Goal: Transaction & Acquisition: Purchase product/service

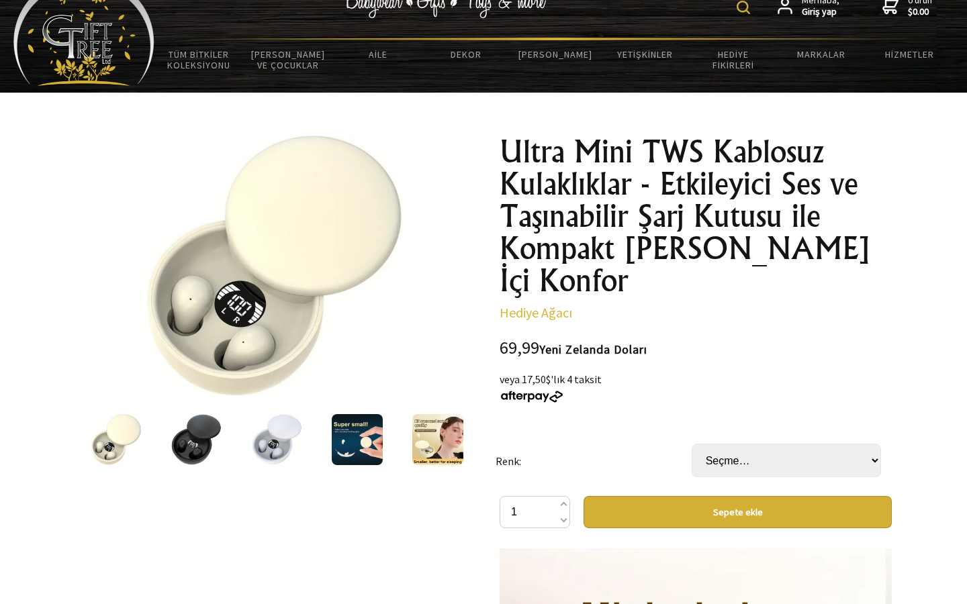
scroll to position [40, 0]
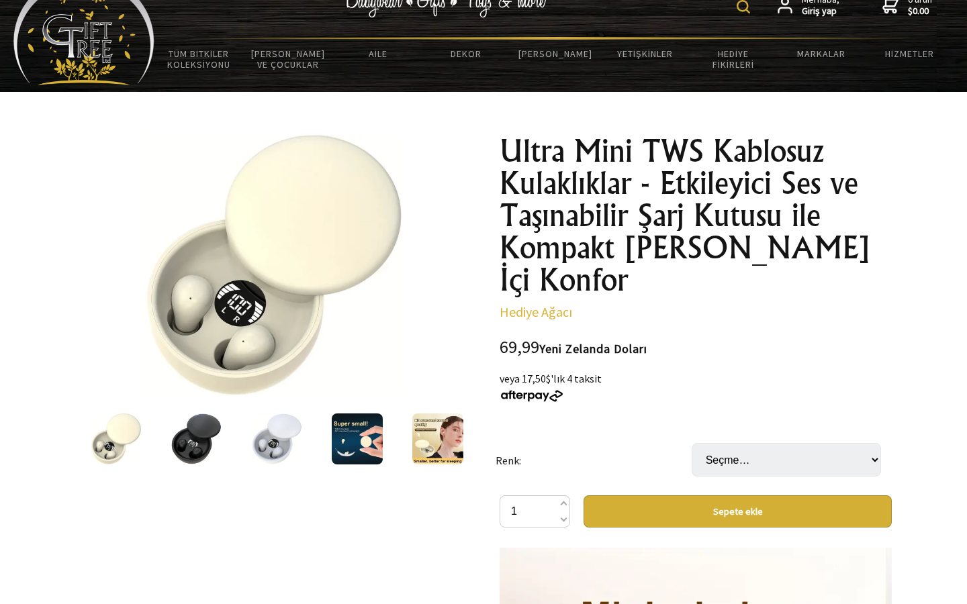
click at [275, 462] on img at bounding box center [276, 439] width 51 height 51
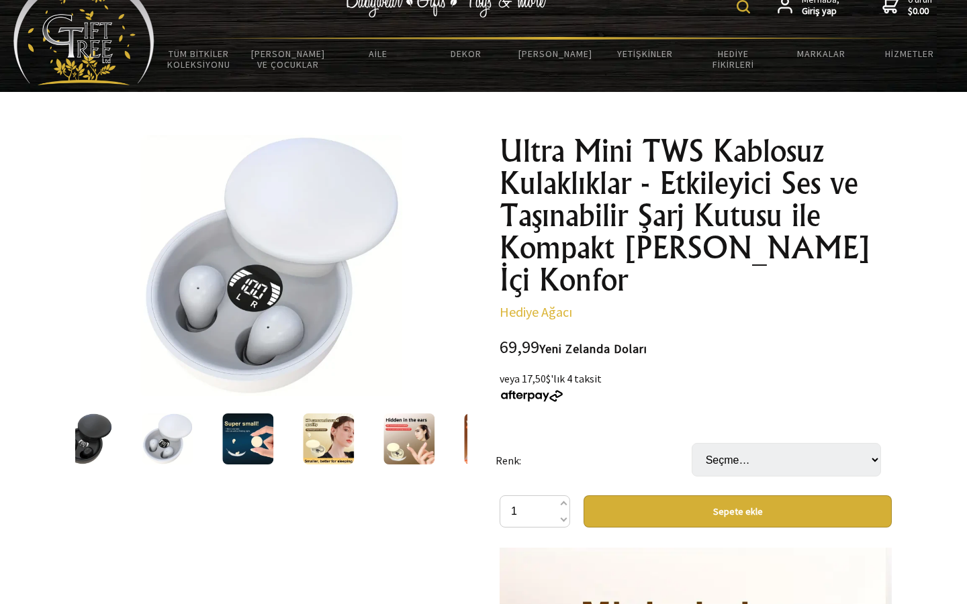
click at [112, 445] on div at bounding box center [86, 439] width 81 height 56
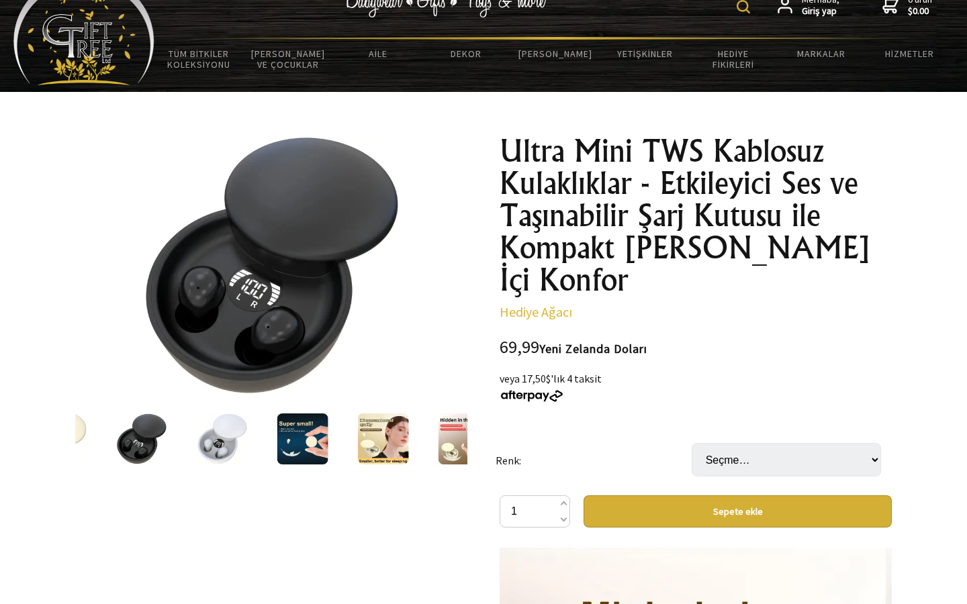
click at [83, 446] on img at bounding box center [61, 439] width 51 height 51
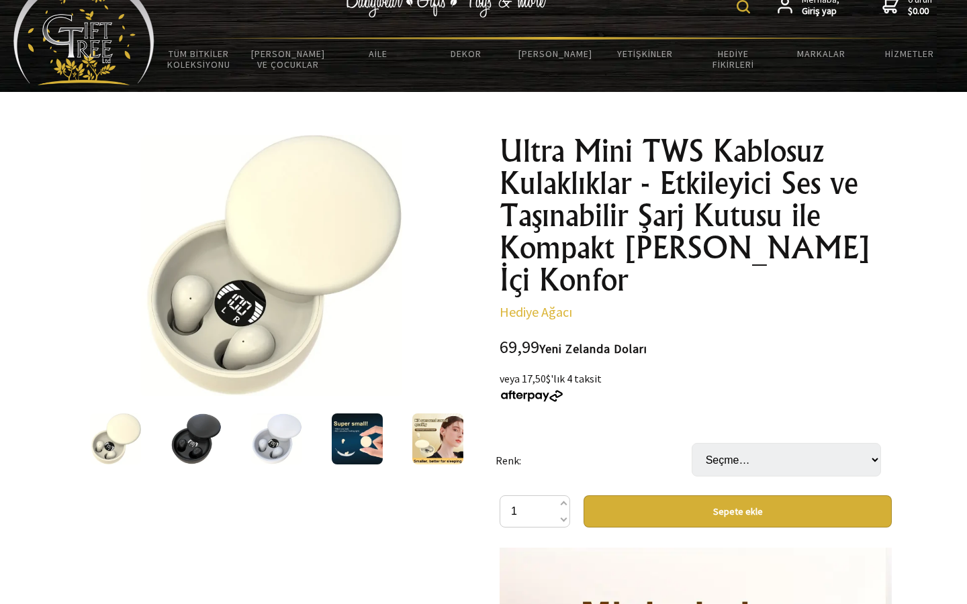
click at [343, 431] on img at bounding box center [357, 439] width 51 height 51
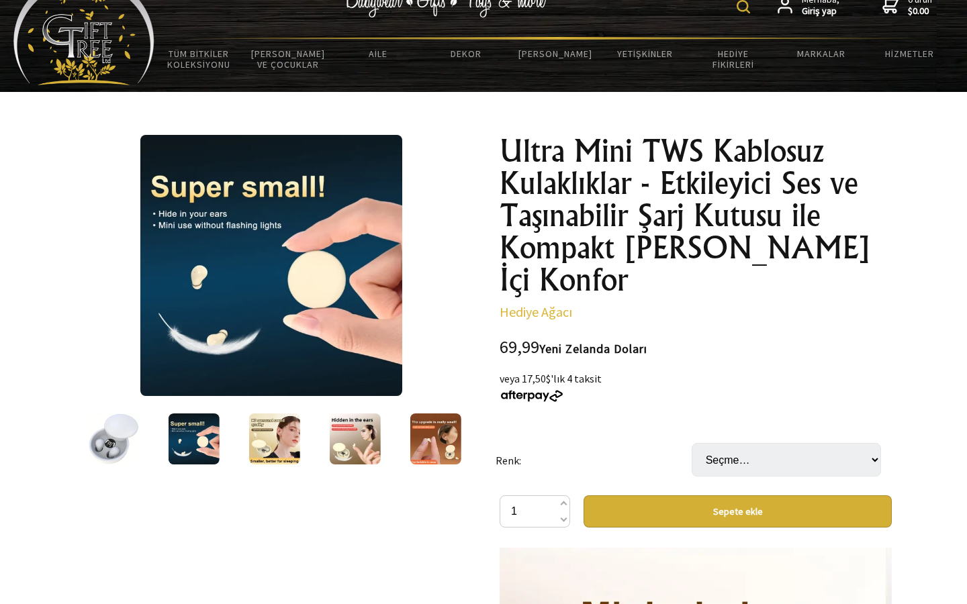
click at [346, 435] on img at bounding box center [355, 439] width 51 height 51
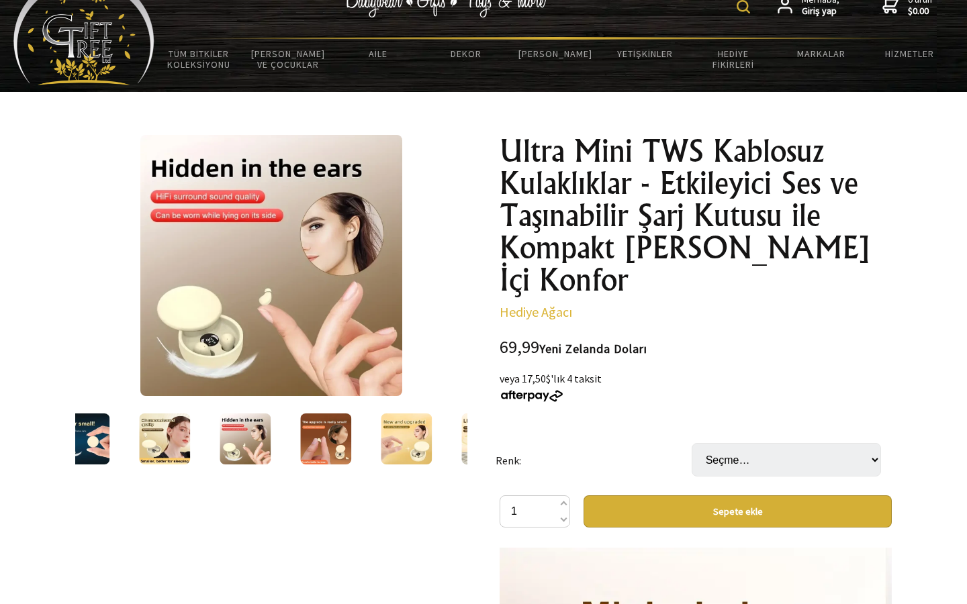
click at [346, 435] on img at bounding box center [325, 439] width 51 height 51
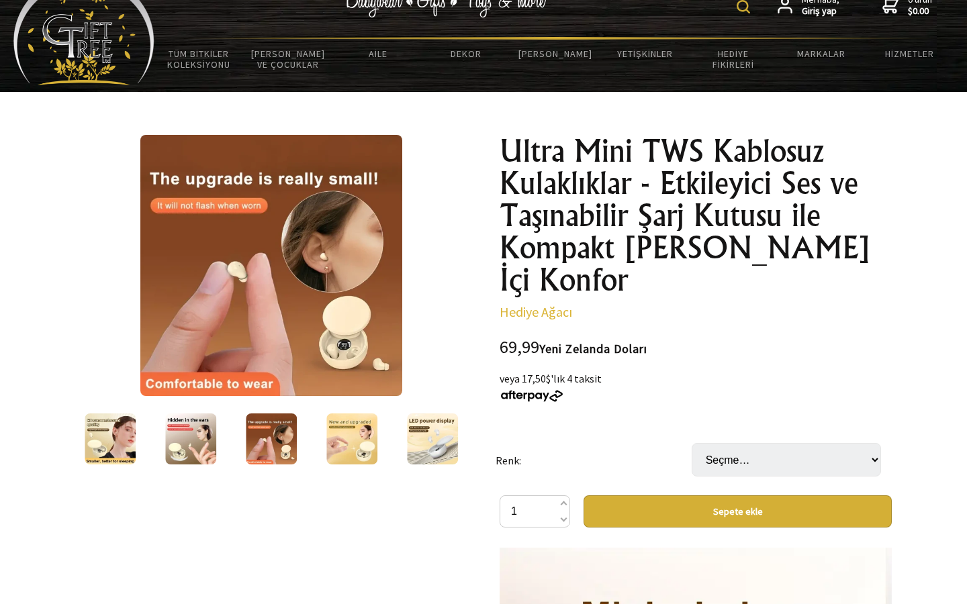
click at [346, 435] on img at bounding box center [351, 439] width 51 height 51
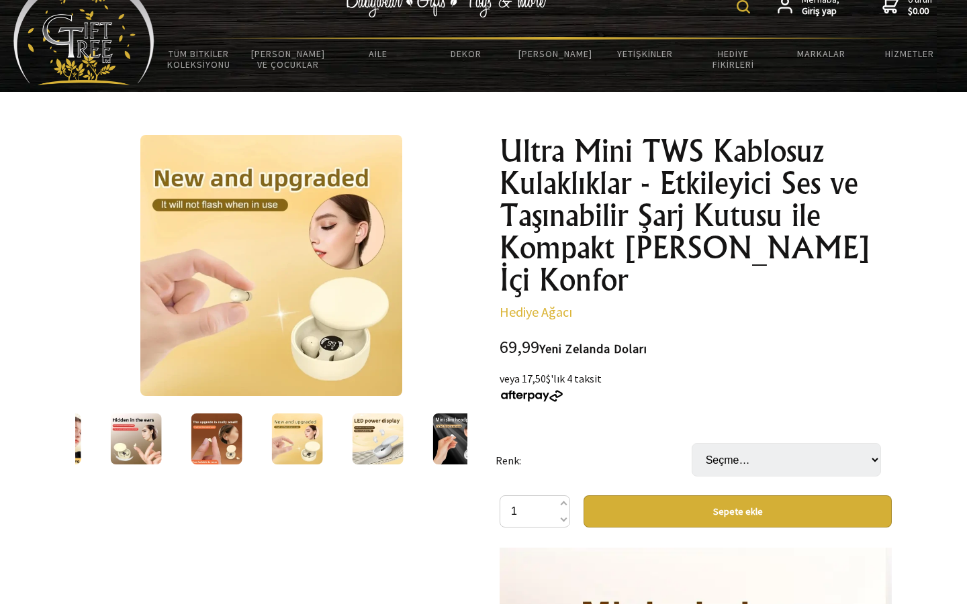
click at [79, 433] on img at bounding box center [55, 439] width 51 height 51
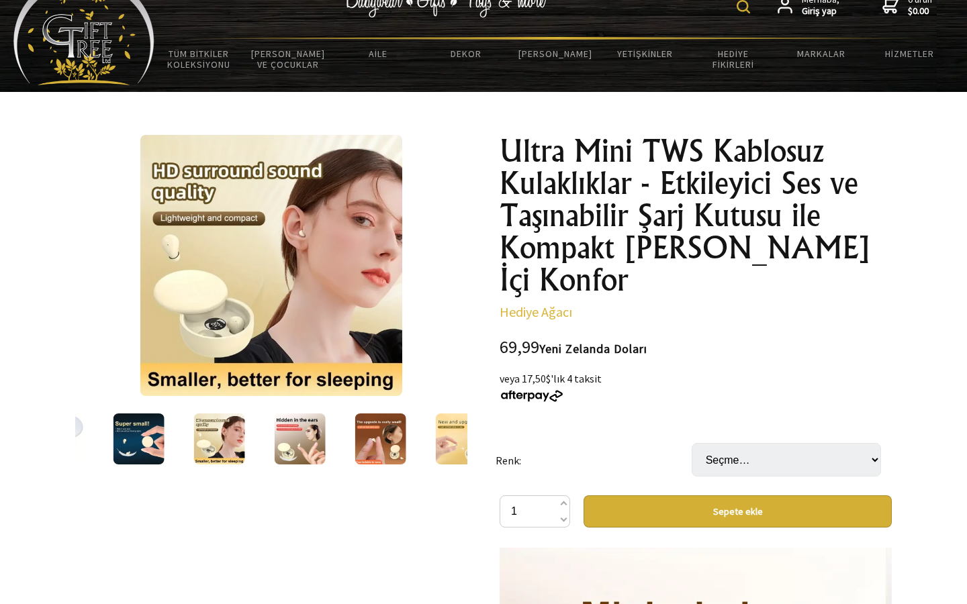
click at [142, 436] on img at bounding box center [138, 439] width 51 height 51
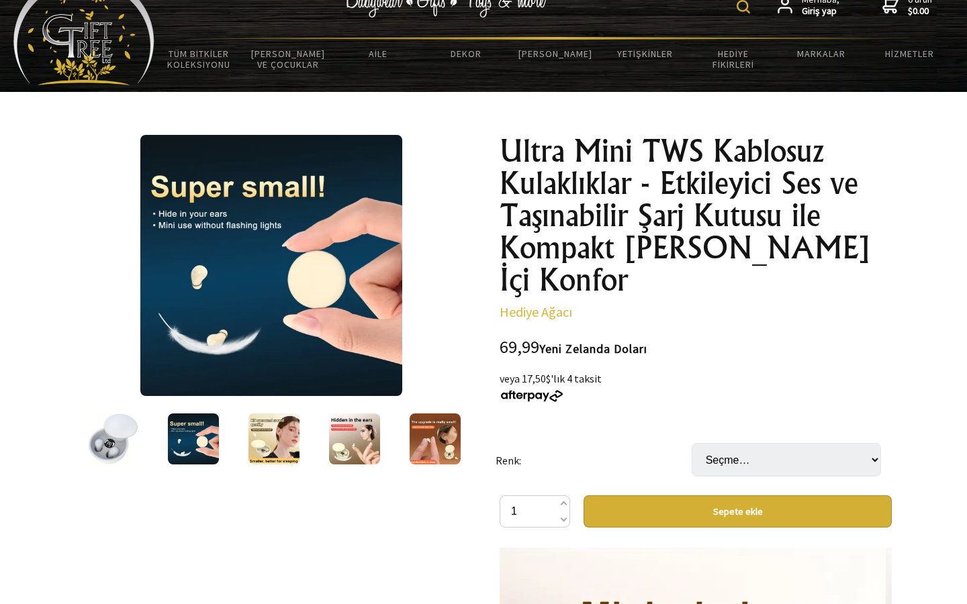
click at [97, 435] on img at bounding box center [112, 439] width 51 height 51
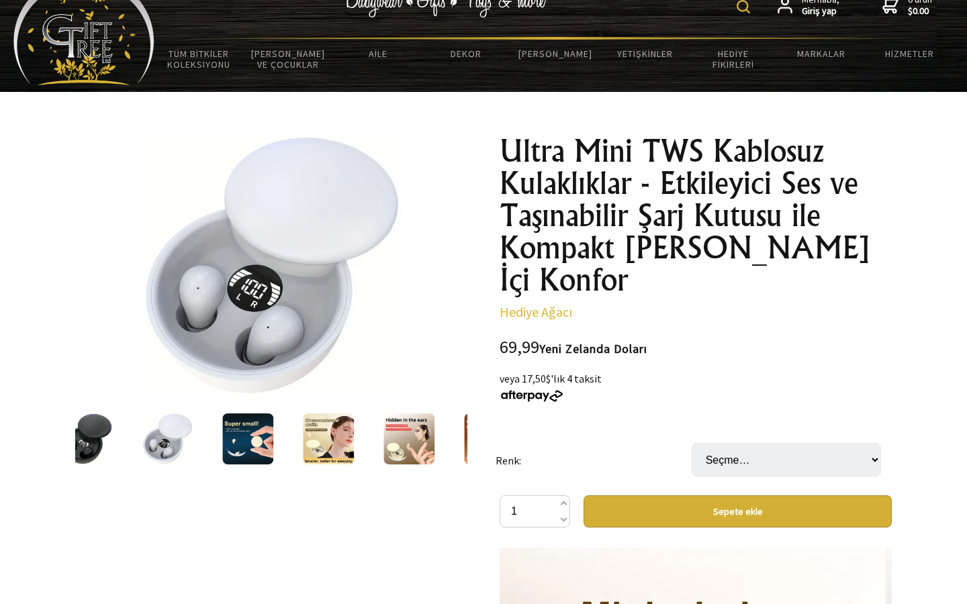
click at [107, 435] on img at bounding box center [86, 439] width 51 height 51
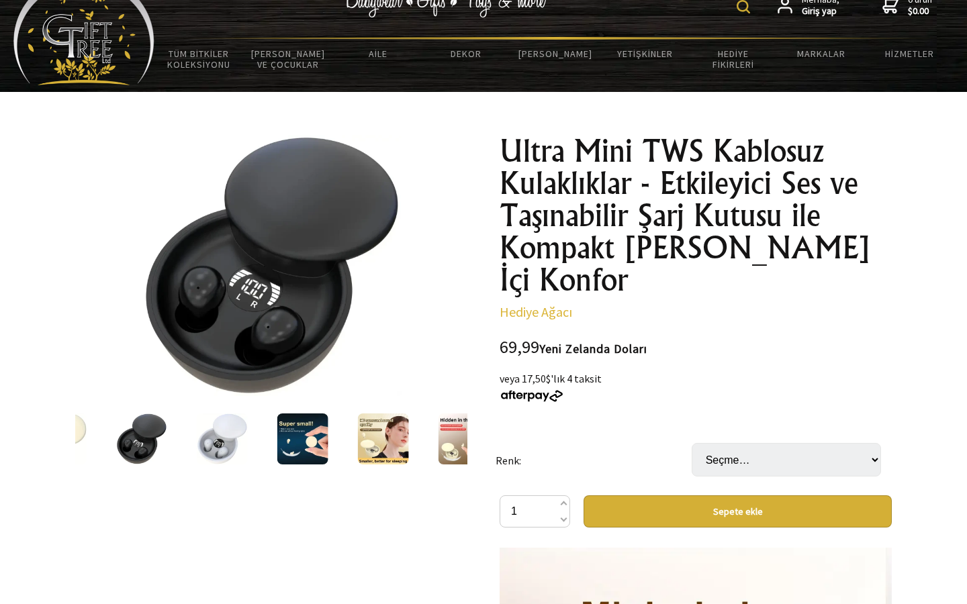
click at [82, 429] on img at bounding box center [61, 439] width 51 height 51
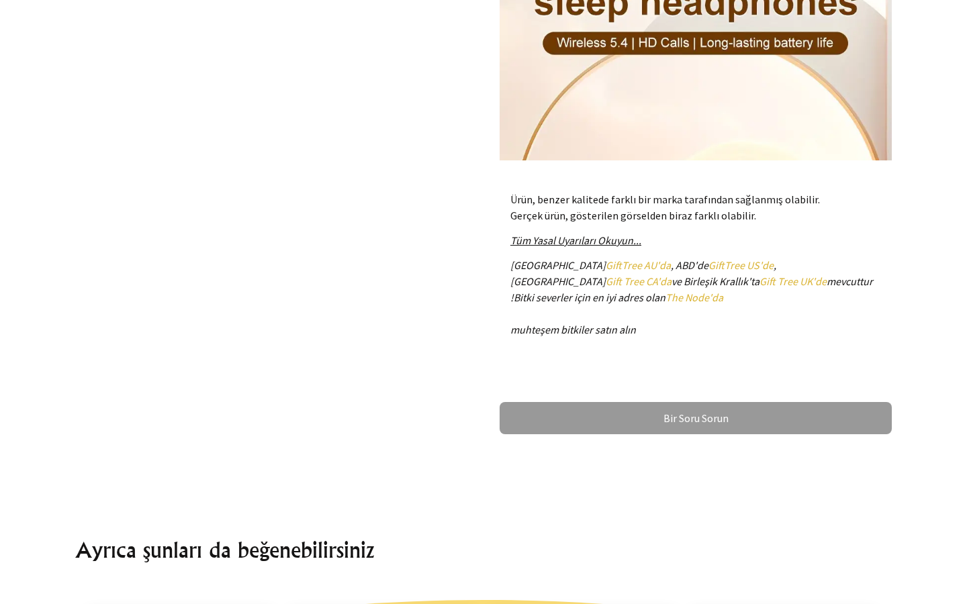
scroll to position [0, 0]
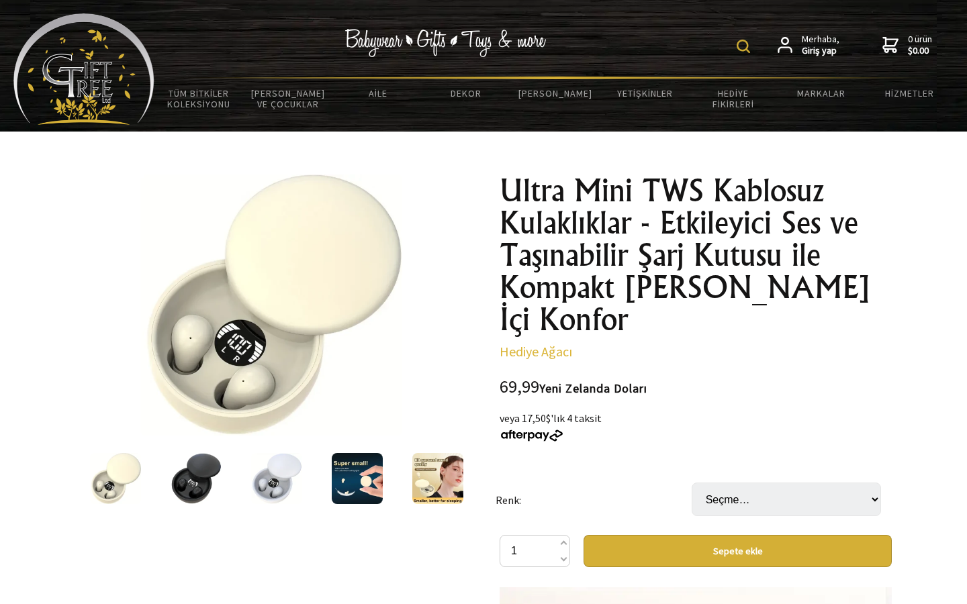
click at [358, 474] on img at bounding box center [357, 478] width 51 height 51
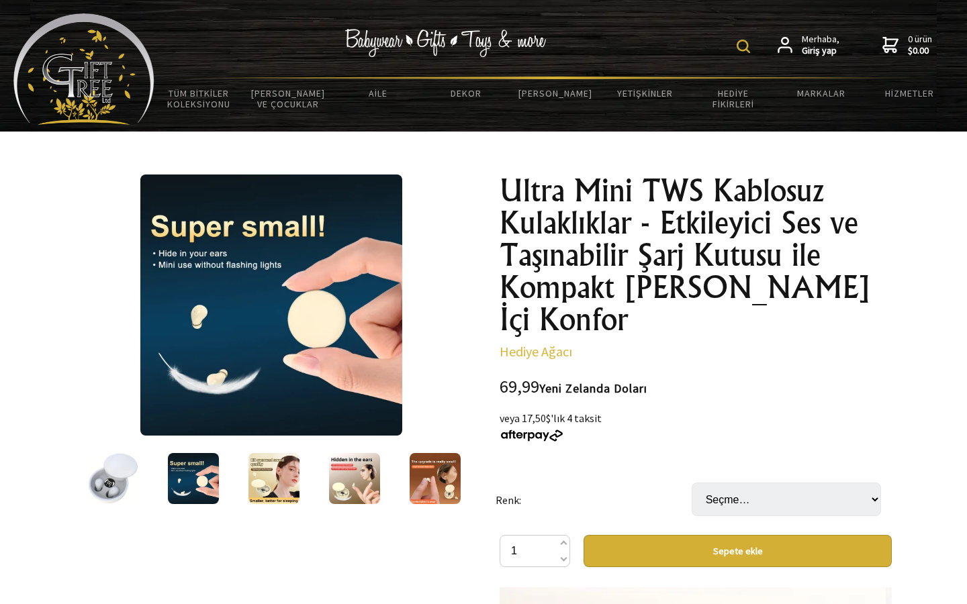
click at [354, 482] on img at bounding box center [354, 478] width 51 height 51
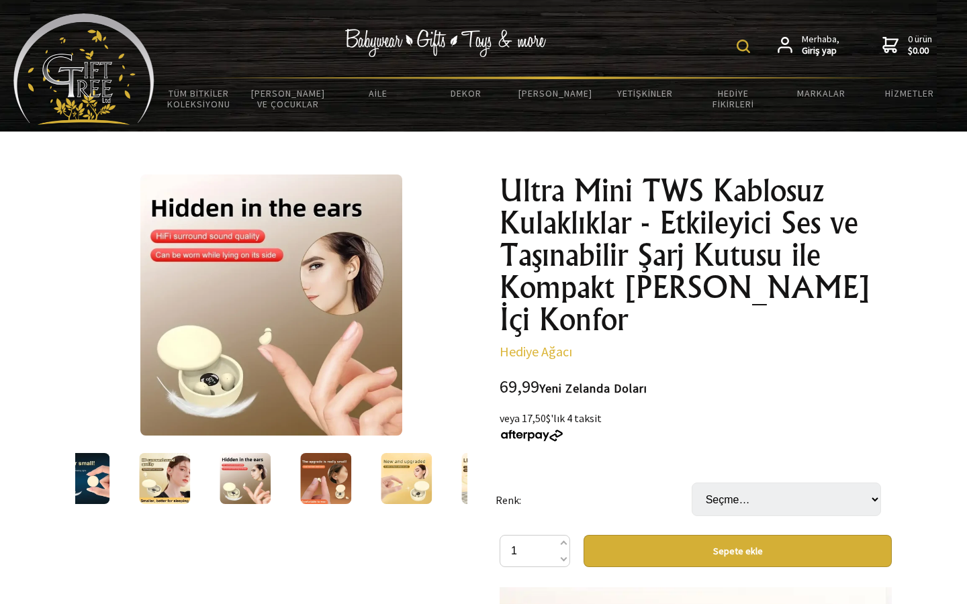
click at [355, 482] on div at bounding box center [325, 479] width 81 height 56
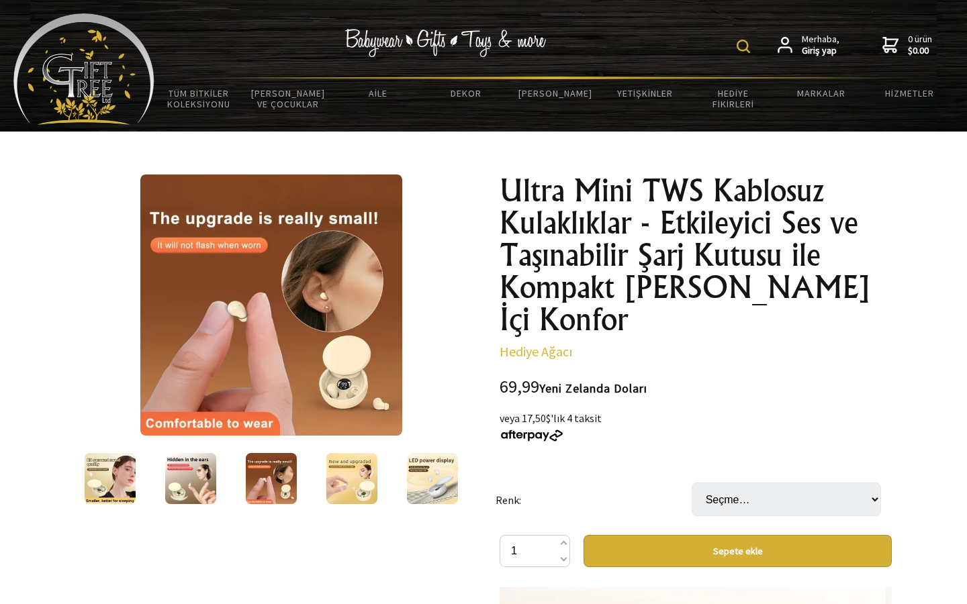
click at [355, 482] on img at bounding box center [351, 478] width 51 height 51
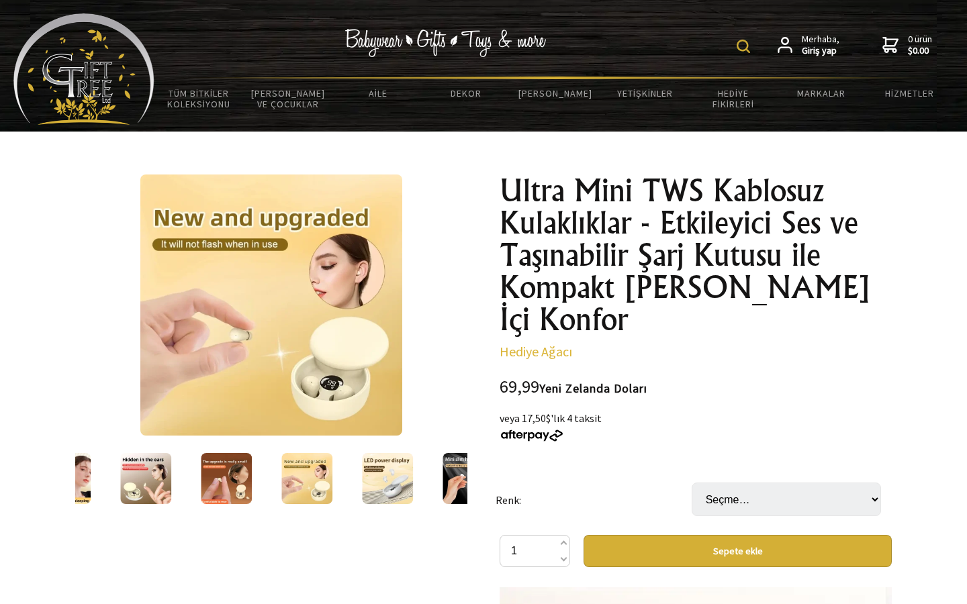
click at [362, 482] on img at bounding box center [387, 478] width 51 height 51
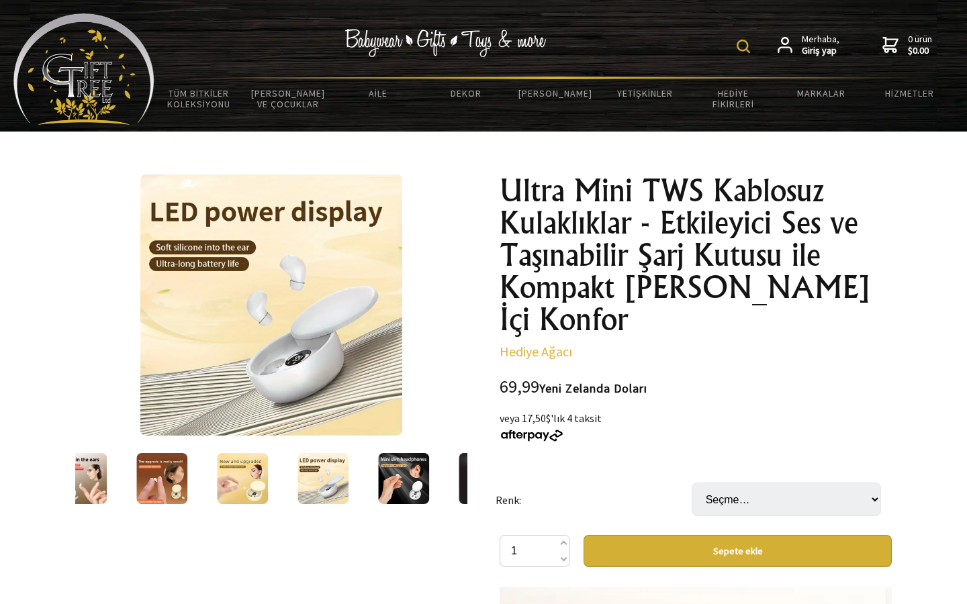
click at [372, 479] on div at bounding box center [403, 479] width 81 height 56
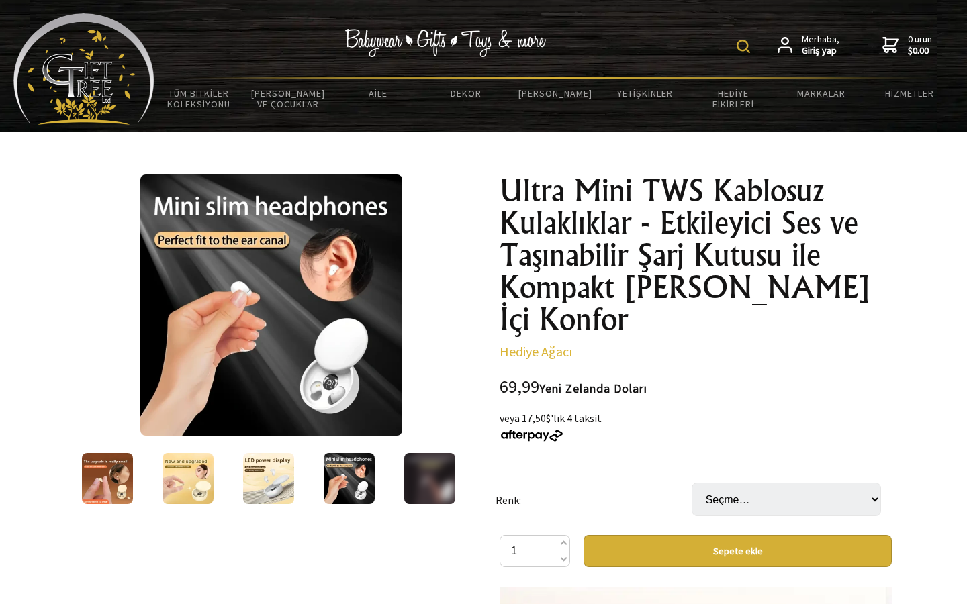
click at [435, 475] on img at bounding box center [429, 478] width 51 height 51
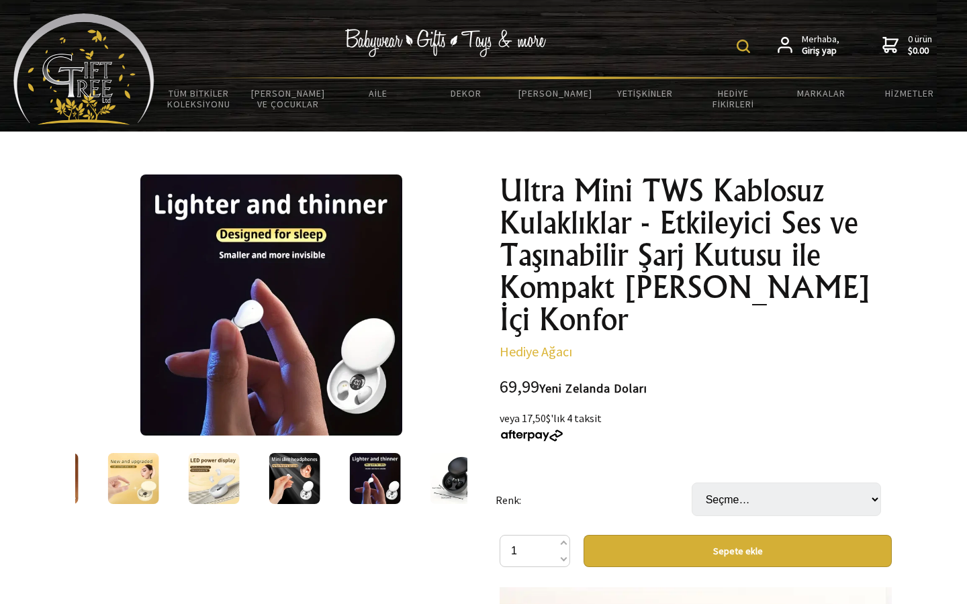
click at [438, 474] on img at bounding box center [455, 478] width 51 height 51
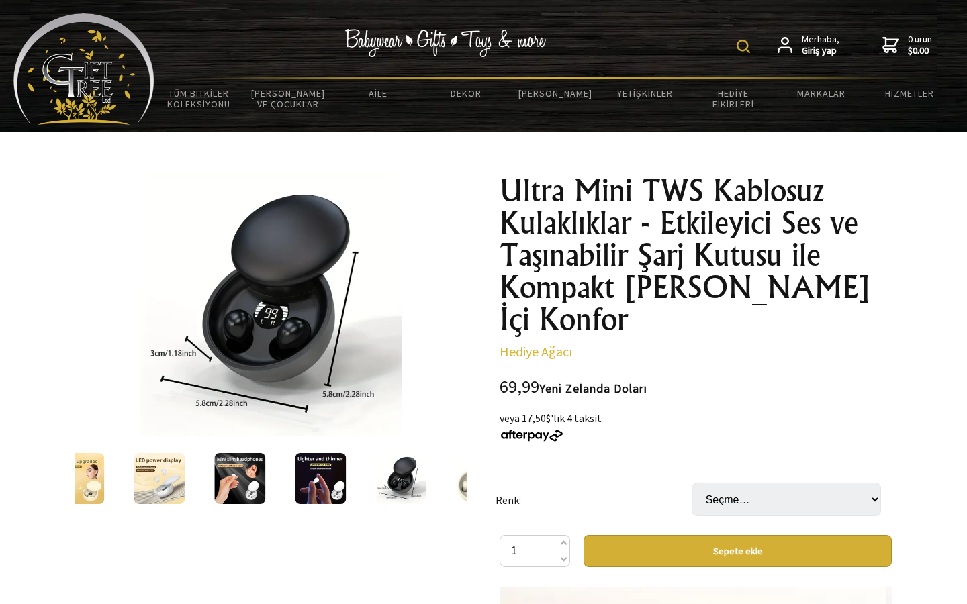
click at [413, 471] on img at bounding box center [400, 478] width 51 height 51
click at [450, 475] on div at bounding box center [481, 479] width 81 height 56
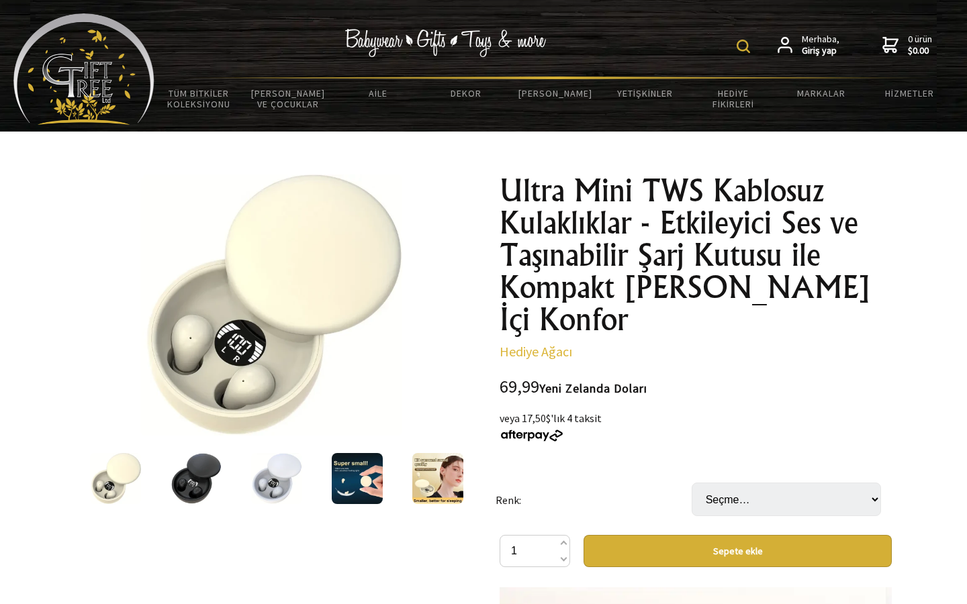
click at [374, 471] on img at bounding box center [357, 478] width 51 height 51
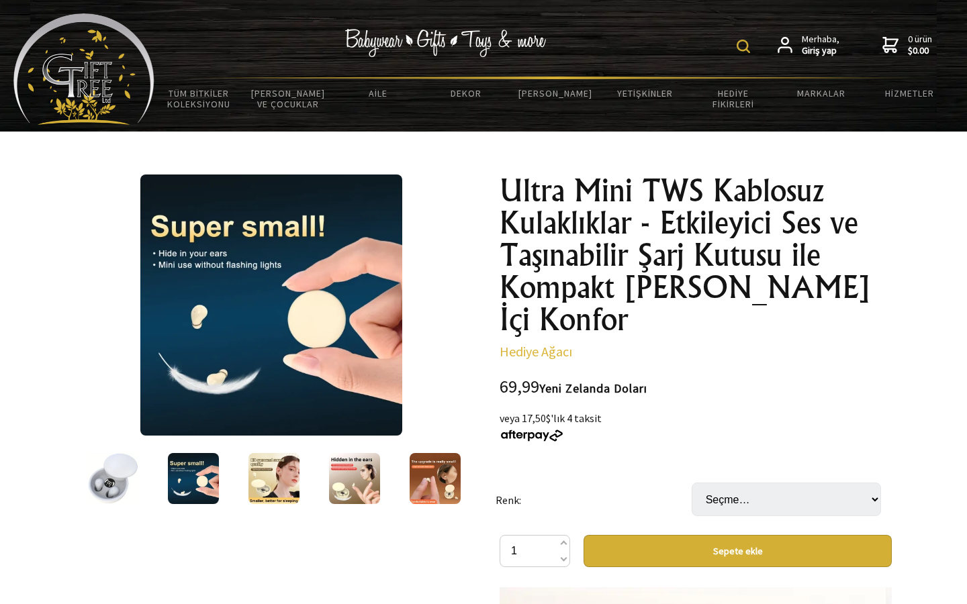
click at [277, 486] on img at bounding box center [273, 478] width 51 height 51
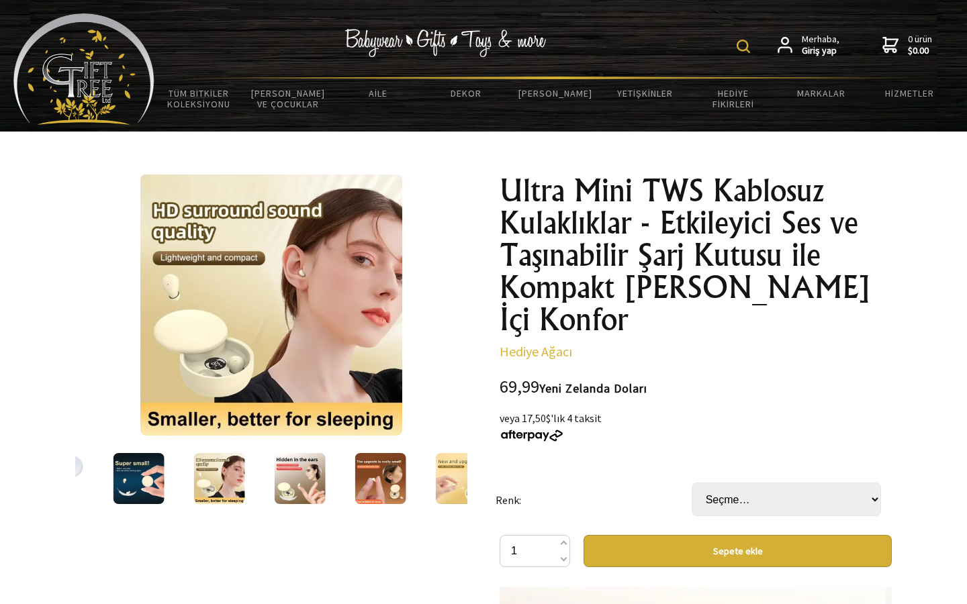
click at [218, 467] on img at bounding box center [219, 478] width 51 height 51
click at [226, 482] on img at bounding box center [219, 478] width 51 height 51
